Goal: Transaction & Acquisition: Purchase product/service

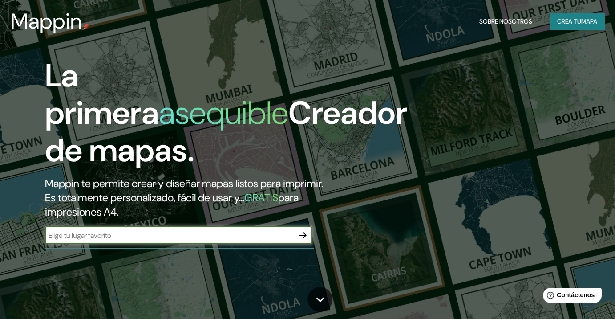
click at [581, 24] on font "mapa" at bounding box center [589, 21] width 16 height 8
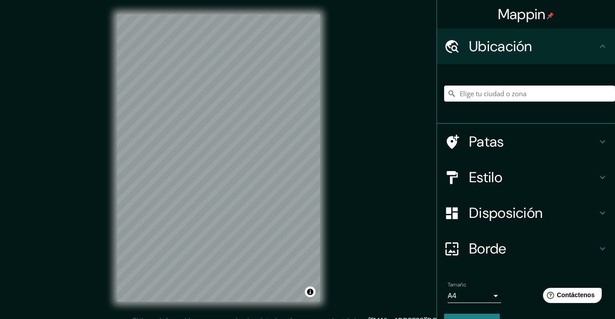
click at [465, 90] on input "Elige tu ciudad o zona" at bounding box center [529, 93] width 171 height 16
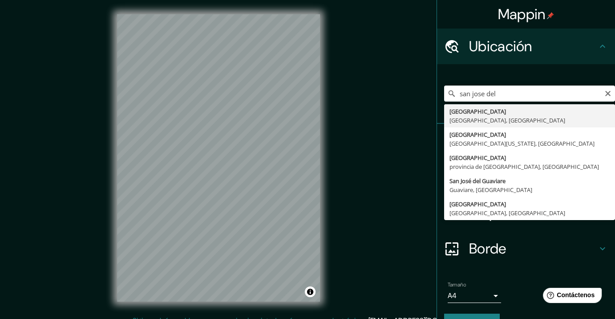
type input "San José del Cabo, Baja California Sur, México"
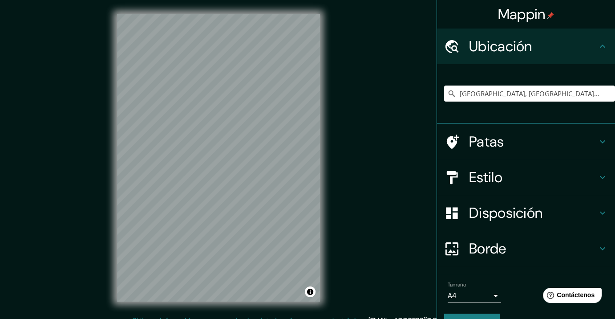
click at [452, 200] on div "Disposición" at bounding box center [526, 213] width 178 height 36
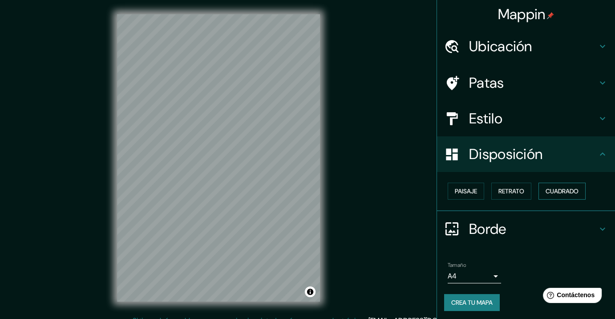
click at [543, 182] on button "Cuadrado" at bounding box center [561, 190] width 47 height 17
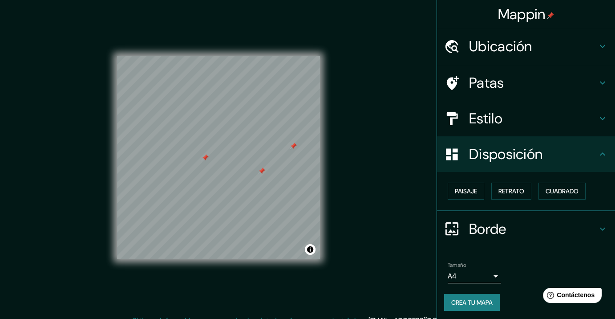
click at [497, 54] on font "Ubicación" at bounding box center [500, 46] width 63 height 19
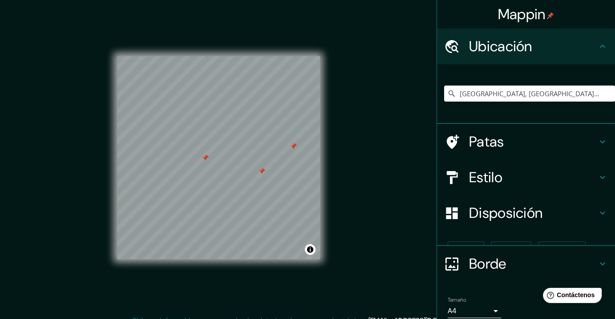
click at [511, 80] on div "San José del Cabo, Baja California Sur, México" at bounding box center [529, 93] width 171 height 44
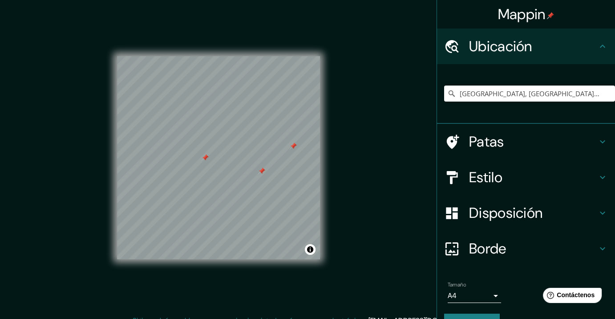
click at [500, 131] on div "Patas" at bounding box center [526, 142] width 178 height 36
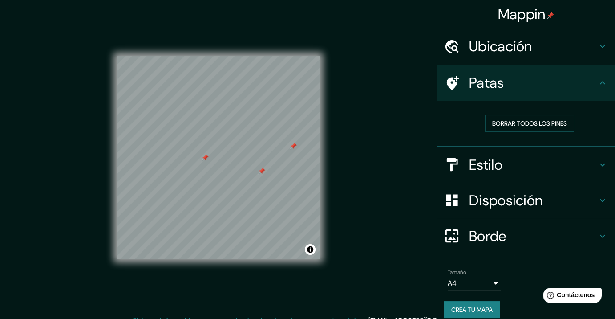
click at [503, 111] on div "Borrar todos los pines" at bounding box center [529, 123] width 171 height 31
click at [509, 121] on font "Borrar todos los pines" at bounding box center [529, 123] width 75 height 8
click at [545, 200] on h4 "Disposición" at bounding box center [533, 200] width 128 height 18
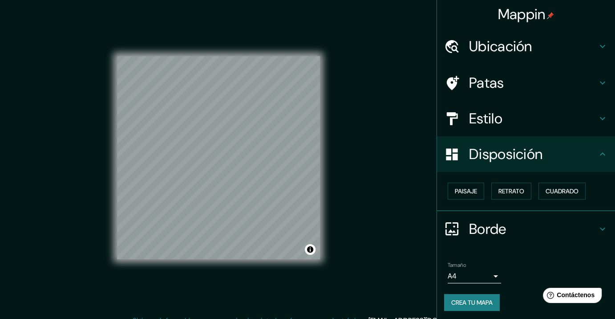
click at [477, 121] on font "Estilo" at bounding box center [485, 118] width 33 height 19
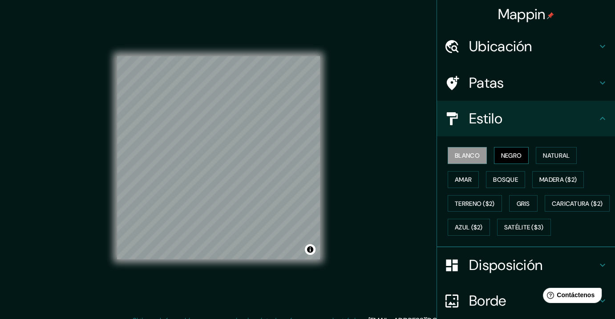
click at [507, 149] on font "Negro" at bounding box center [511, 155] width 21 height 12
click at [505, 155] on font "Negro" at bounding box center [511, 155] width 21 height 8
click at [515, 153] on font "Negro" at bounding box center [511, 155] width 21 height 8
click at [559, 154] on font "Natural" at bounding box center [556, 155] width 27 height 8
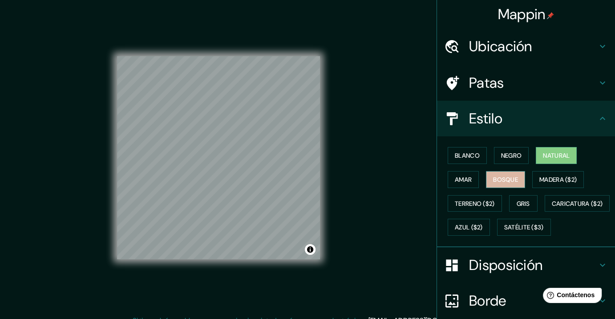
click at [486, 179] on button "Bosque" at bounding box center [505, 179] width 39 height 17
click at [481, 215] on div "Blanco Negro Natural Amar Bosque Madera ($2) Terreno ($2) Gris Caricatura ($2) …" at bounding box center [529, 191] width 171 height 96
drag, startPoint x: 488, startPoint y: 220, endPoint x: 452, endPoint y: 216, distance: 35.3
click at [545, 212] on button "Caricatura ($2)" at bounding box center [577, 203] width 65 height 17
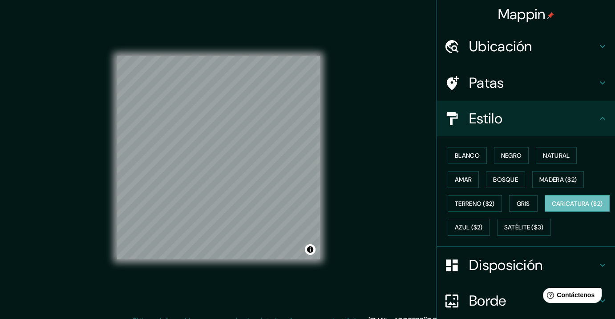
click at [476, 178] on div "Blanco Negro Natural Amar Bosque Madera ($2) Terreno ($2) Gris Caricatura ($2) …" at bounding box center [529, 191] width 171 height 96
drag, startPoint x: 477, startPoint y: 177, endPoint x: 485, endPoint y: 174, distance: 8.9
click at [477, 177] on div "Blanco Negro Natural Amar Bosque Madera ($2) Terreno ($2) Gris Caricatura ($2) …" at bounding box center [529, 191] width 171 height 96
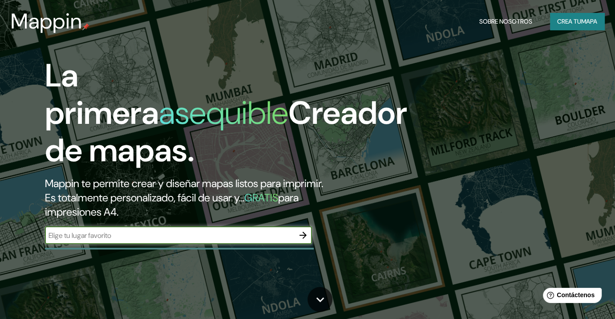
drag, startPoint x: 176, startPoint y: 238, endPoint x: 180, endPoint y: 231, distance: 8.4
click at [177, 238] on input "text" at bounding box center [169, 235] width 249 height 10
type input "san jose del cabo"
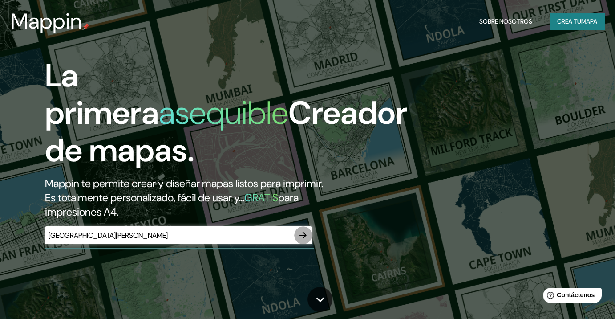
click at [308, 231] on button "button" at bounding box center [303, 235] width 18 height 18
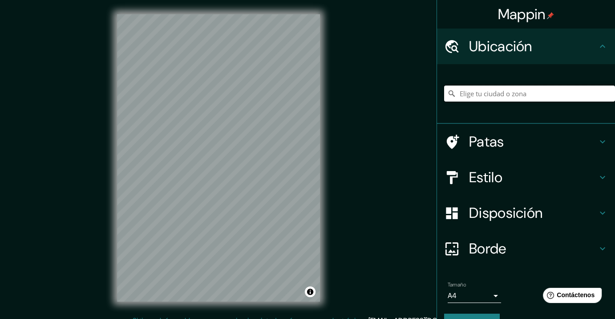
click at [476, 100] on input "Elige tu ciudad o zona" at bounding box center [529, 93] width 171 height 16
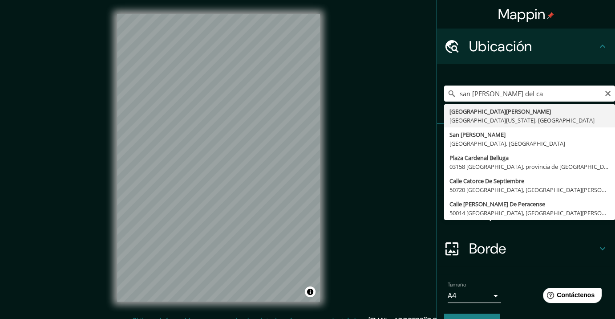
type input "San José del Cabo, Baja California Sur, México"
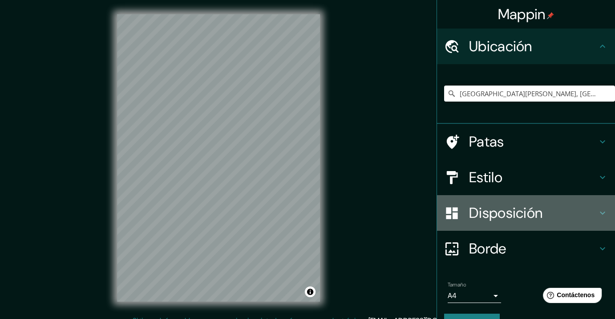
click at [498, 202] on div "Disposición" at bounding box center [526, 213] width 178 height 36
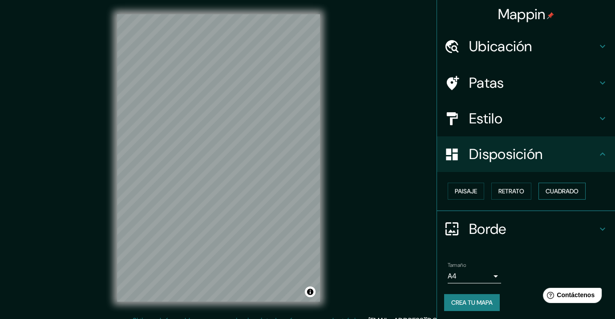
click at [538, 187] on button "Cuadrado" at bounding box center [561, 190] width 47 height 17
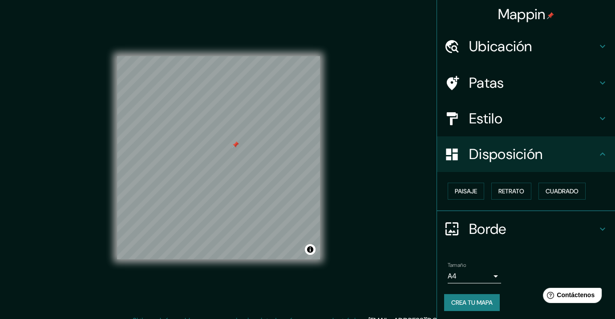
click at [486, 106] on div "Estilo" at bounding box center [526, 119] width 178 height 36
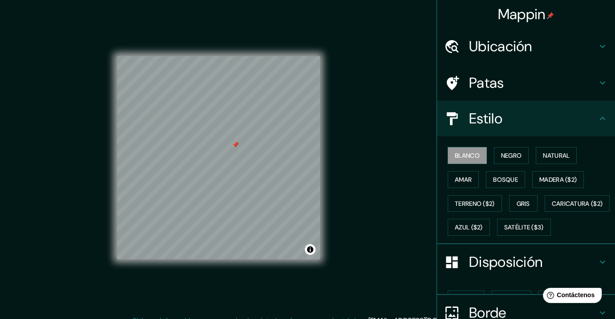
click at [496, 85] on font "Patas" at bounding box center [486, 82] width 35 height 19
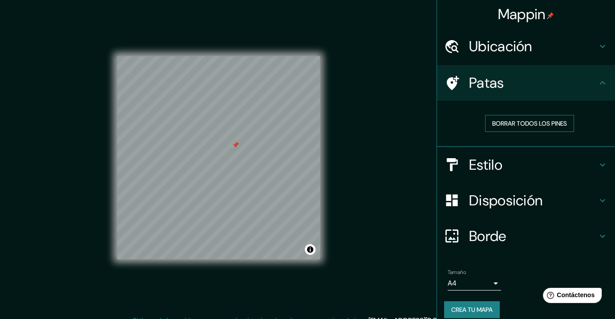
drag, startPoint x: 556, startPoint y: 124, endPoint x: 545, endPoint y: 124, distance: 11.1
click at [555, 123] on font "Borrar todos los pines" at bounding box center [529, 123] width 75 height 8
click at [453, 307] on font "Crea tu mapa" at bounding box center [471, 309] width 41 height 8
